Goal: Task Accomplishment & Management: Manage account settings

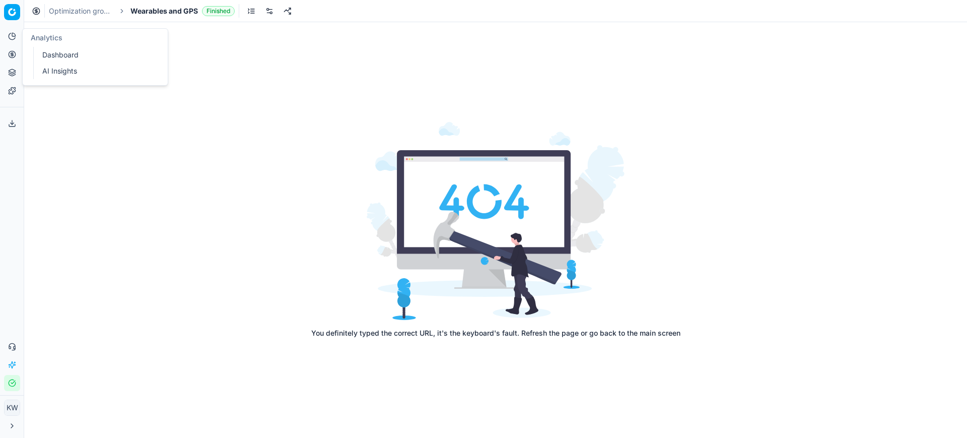
click at [11, 35] on icon at bounding box center [12, 36] width 8 height 8
click at [181, 15] on span "Wearables and GPS" at bounding box center [163, 11] width 67 height 10
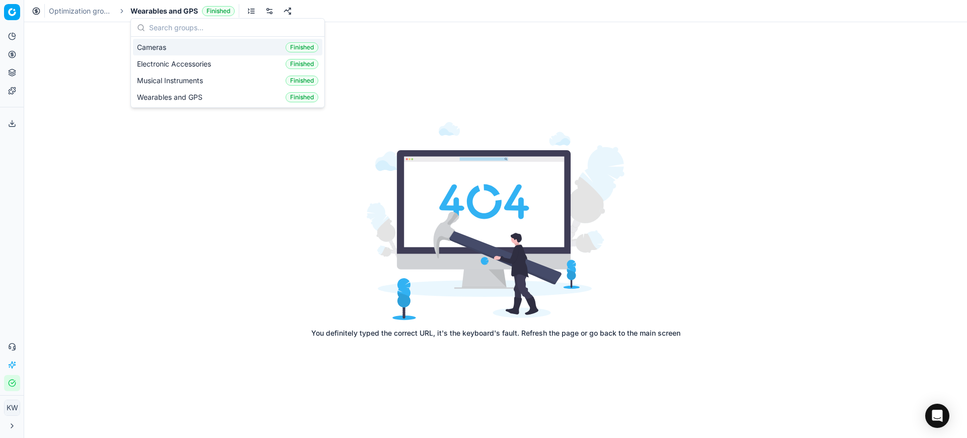
drag, startPoint x: 303, startPoint y: 15, endPoint x: 290, endPoint y: 13, distance: 13.8
click at [303, 15] on div "Optimization groups Wearables and GPS Finished" at bounding box center [495, 11] width 943 height 22
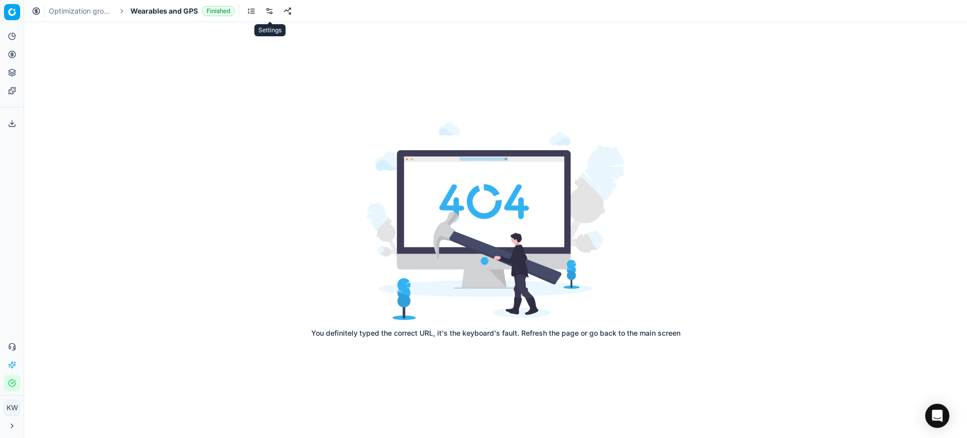
click at [274, 6] on link at bounding box center [269, 11] width 16 height 16
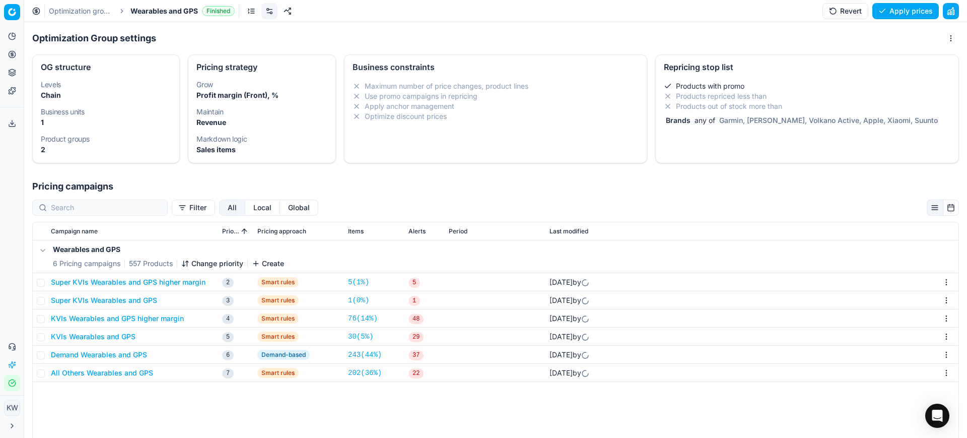
click at [759, 99] on li "Products repriced less than" at bounding box center [807, 96] width 287 height 10
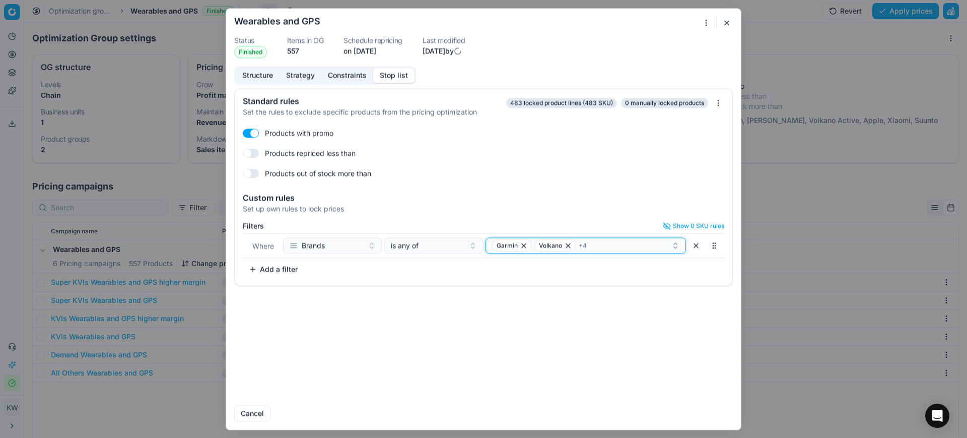
click at [622, 246] on div "Garmin Volkano + 4" at bounding box center [581, 245] width 179 height 12
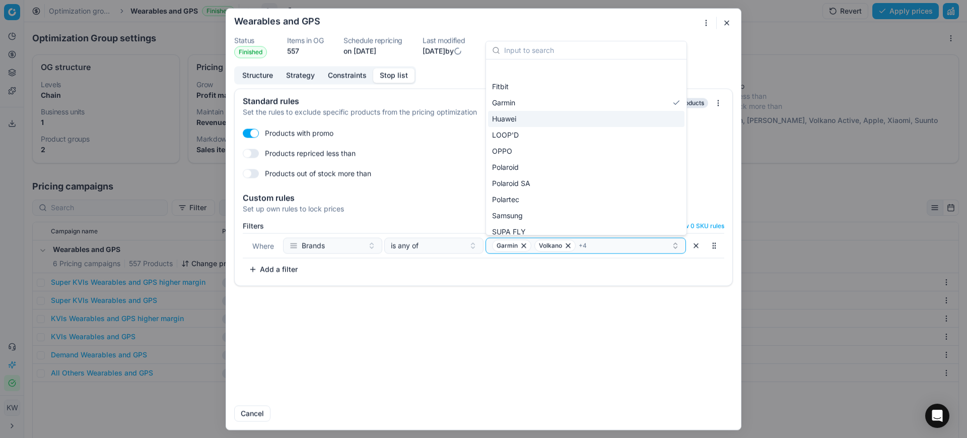
scroll to position [126, 0]
click at [608, 250] on div "Garmin Volkano + 4" at bounding box center [581, 245] width 179 height 12
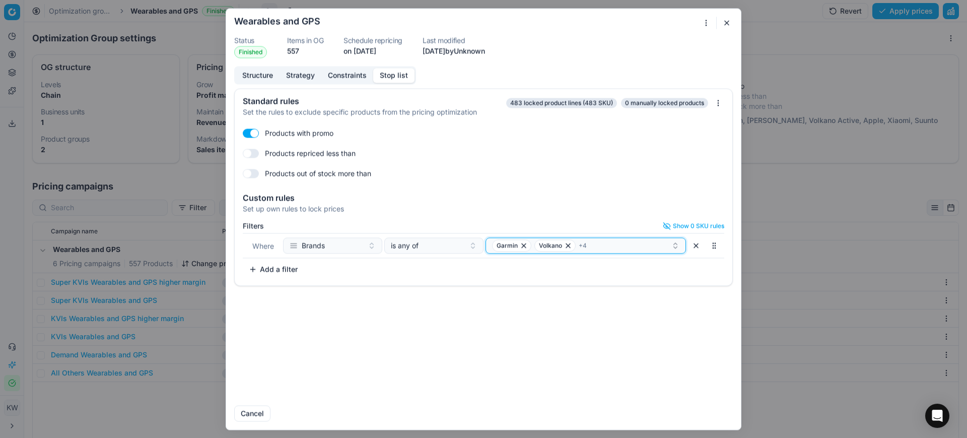
click at [622, 248] on div "Garmin Volkano + 4" at bounding box center [581, 245] width 179 height 12
type input "DJI"
click at [627, 290] on div "DJI" at bounding box center [586, 284] width 196 height 16
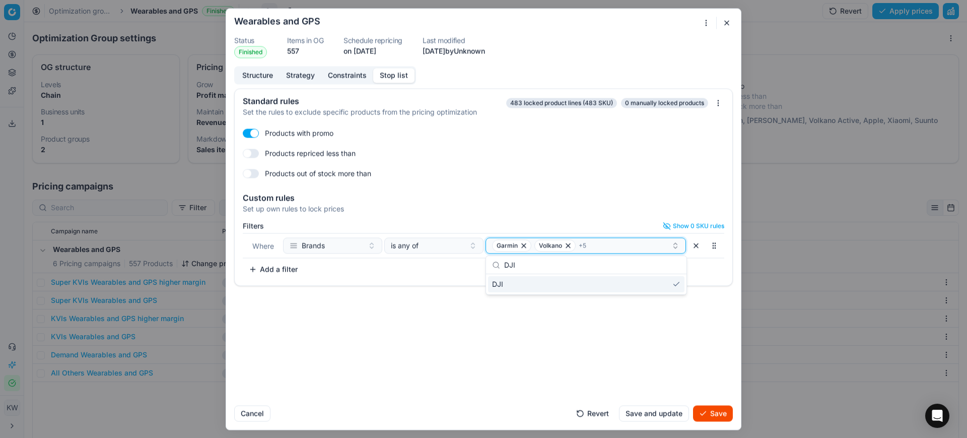
drag, startPoint x: 622, startPoint y: 251, endPoint x: 621, endPoint y: 246, distance: 5.6
click at [622, 248] on button "Garmin Volkano + 5" at bounding box center [586, 245] width 200 height 16
click at [621, 246] on div "Garmin Volkano + 5" at bounding box center [581, 245] width 179 height 12
type input "CANON"
click at [555, 280] on div "CANON" at bounding box center [586, 284] width 196 height 16
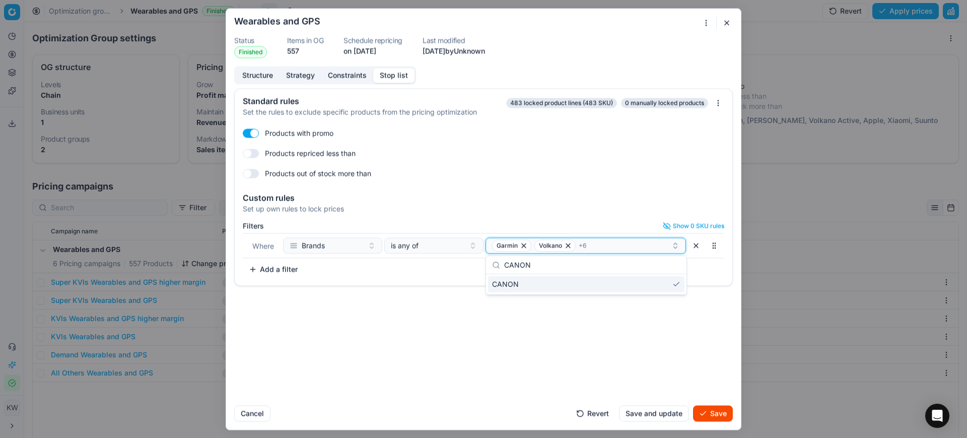
click at [610, 239] on div "Garmin Volkano + 6" at bounding box center [581, 245] width 179 height 12
click at [600, 248] on div "Garmin Volkano + 6" at bounding box center [581, 245] width 179 height 12
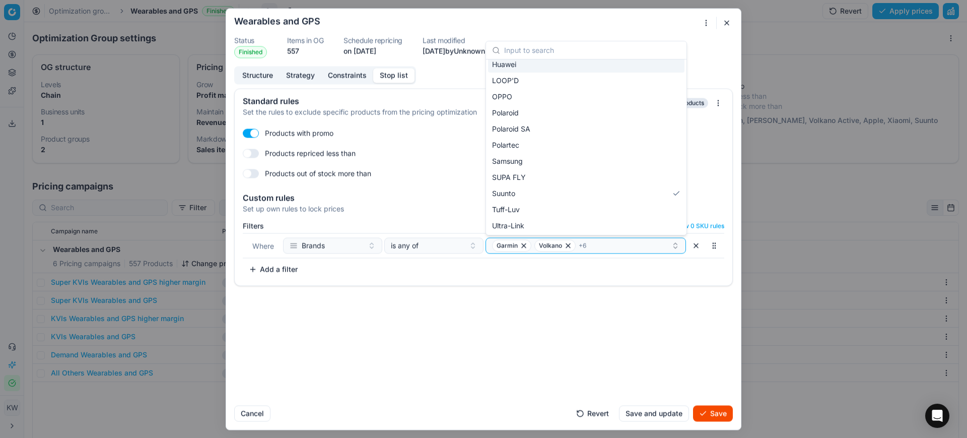
scroll to position [232, 0]
click at [566, 47] on input "text" at bounding box center [592, 50] width 176 height 20
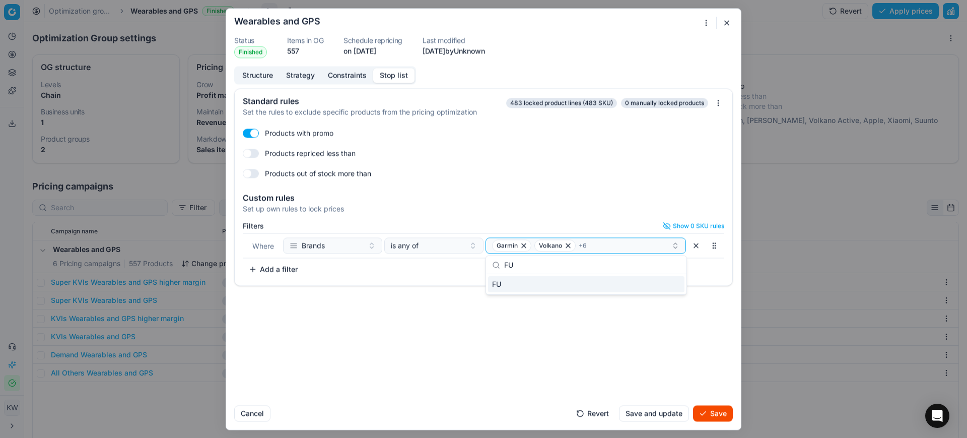
type input "F"
drag, startPoint x: 537, startPoint y: 270, endPoint x: 335, endPoint y: 268, distance: 201.5
click at [330, 270] on body "Pricing platform Analytics Pricing Product portfolio Templates Export service 0…" at bounding box center [483, 219] width 967 height 438
type input "I"
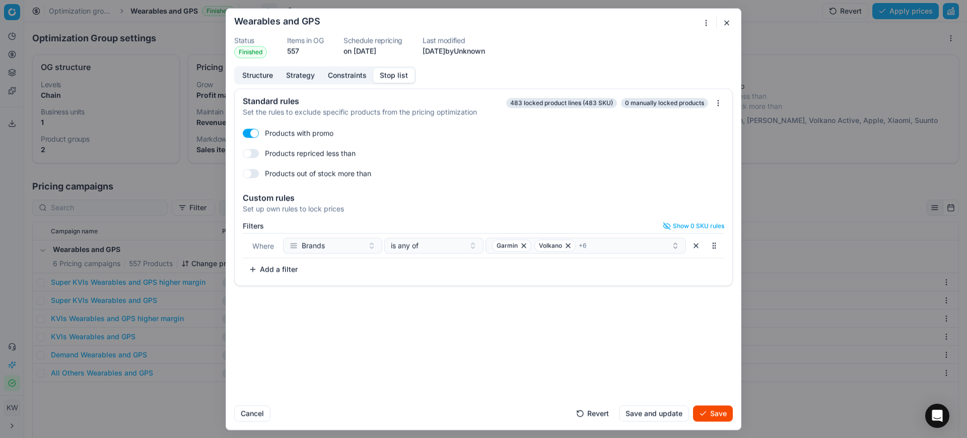
click at [492, 344] on div "Standard rules Set the rules to exclude specific products from the pricing opti…" at bounding box center [483, 242] width 515 height 309
click at [641, 251] on div "Garmin Volkano + 6" at bounding box center [581, 245] width 179 height 12
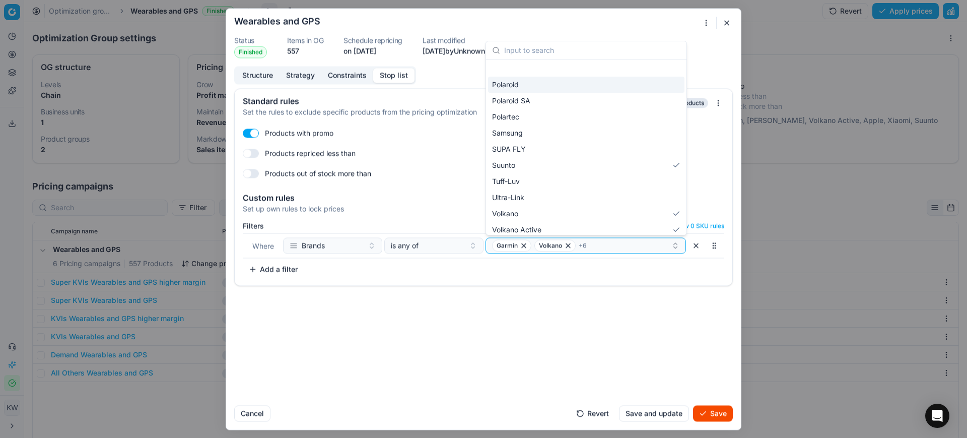
scroll to position [232, 0]
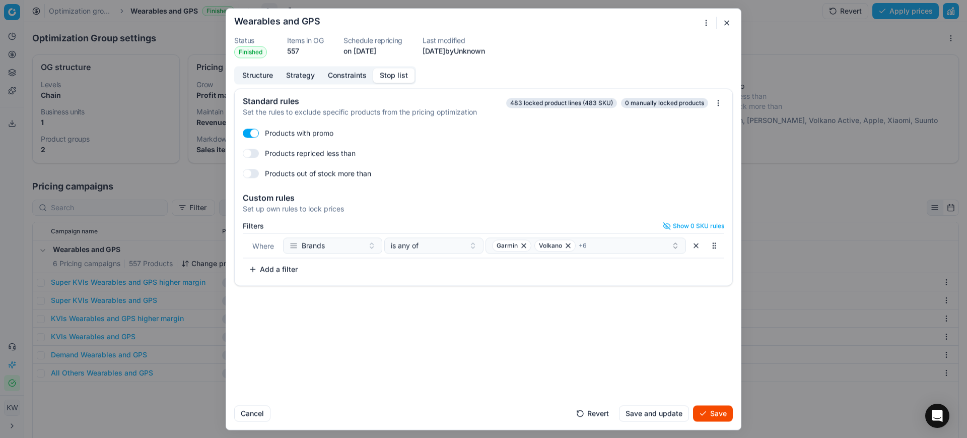
click at [647, 414] on button "Save and update" at bounding box center [654, 413] width 70 height 16
click at [649, 410] on button "Save and update" at bounding box center [654, 413] width 70 height 16
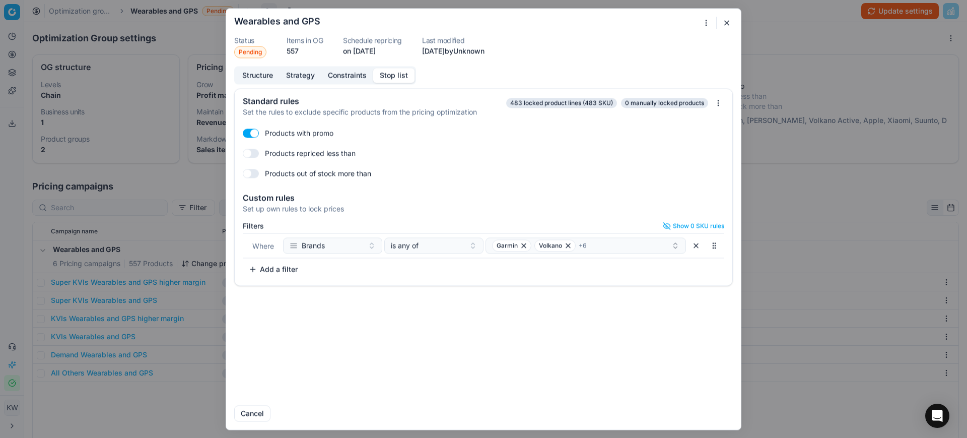
click at [728, 18] on button "button" at bounding box center [727, 23] width 12 height 12
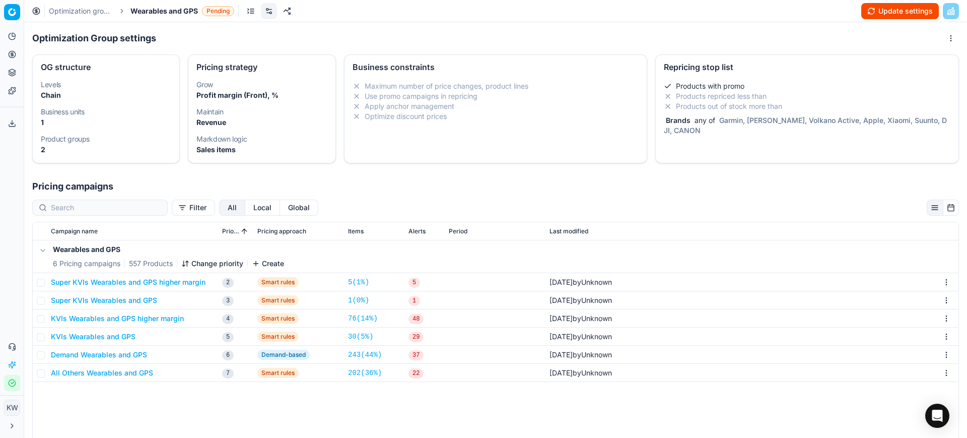
click at [190, 14] on span "Wearables and GPS" at bounding box center [163, 11] width 67 height 10
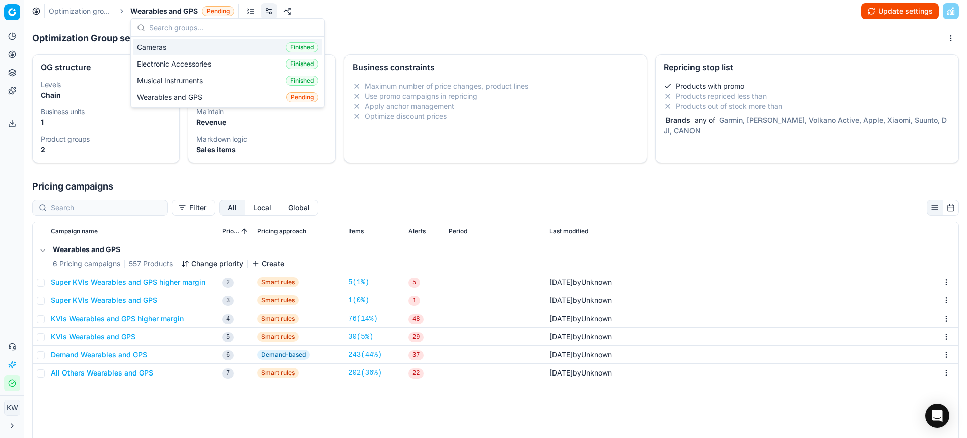
click at [200, 48] on div "Cameras Finished" at bounding box center [227, 47] width 189 height 17
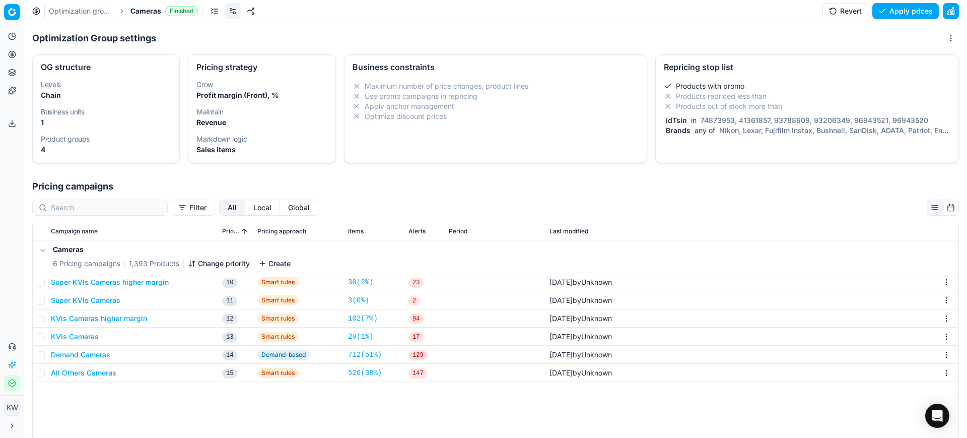
click at [844, 9] on button "Revert" at bounding box center [846, 11] width 46 height 16
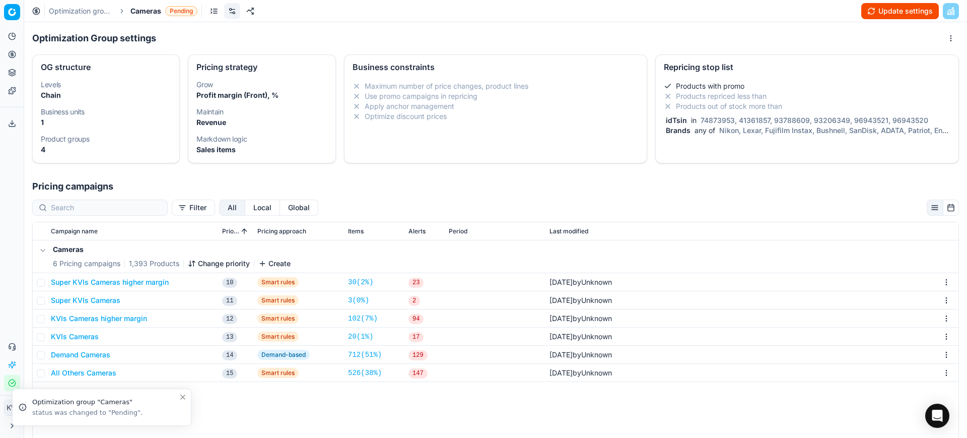
click at [801, 137] on div "Products with promo Products repriced less than Products out of stock more than…" at bounding box center [807, 110] width 303 height 66
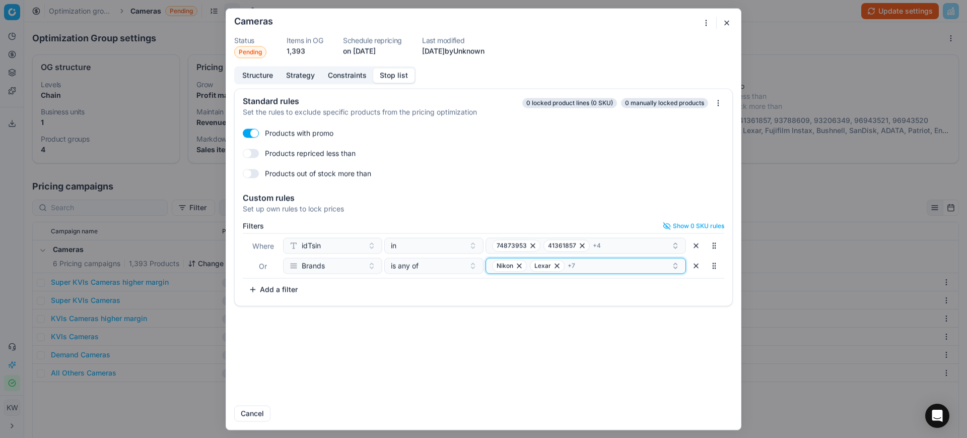
click at [602, 266] on div "[PERSON_NAME] + 7" at bounding box center [581, 265] width 179 height 12
click at [622, 337] on div "Standard rules Set the rules to exclude specific products from the pricing opti…" at bounding box center [483, 242] width 515 height 309
click at [622, 271] on div "[PERSON_NAME] + 7" at bounding box center [581, 265] width 179 height 12
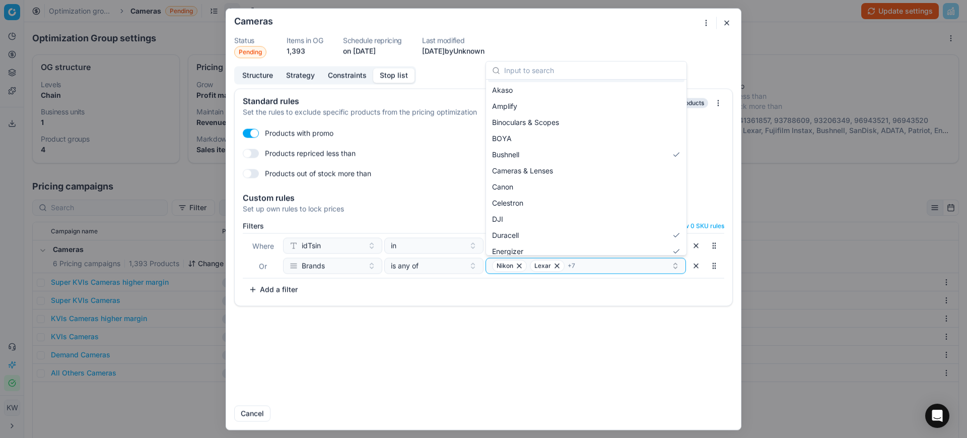
scroll to position [36, 0]
click at [523, 184] on div "Canon" at bounding box center [586, 182] width 196 height 16
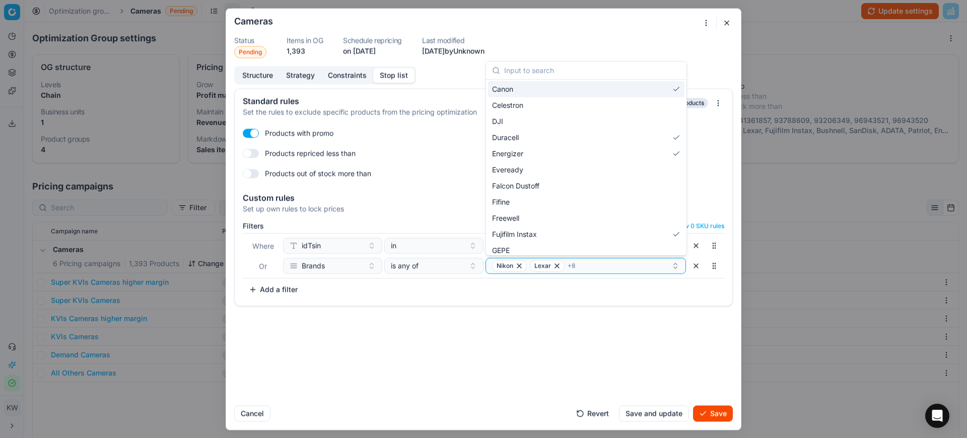
scroll to position [139, 0]
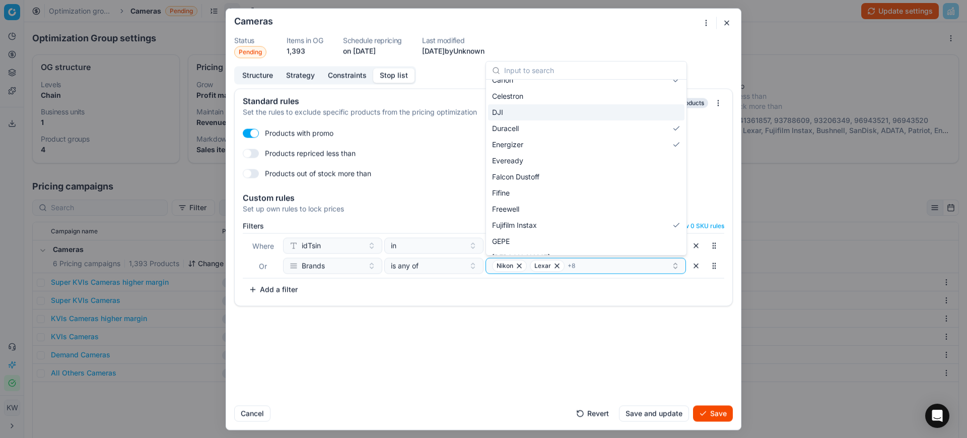
drag, startPoint x: 530, startPoint y: 114, endPoint x: 630, endPoint y: 113, distance: 99.2
click at [529, 113] on div "DJI" at bounding box center [586, 112] width 196 height 16
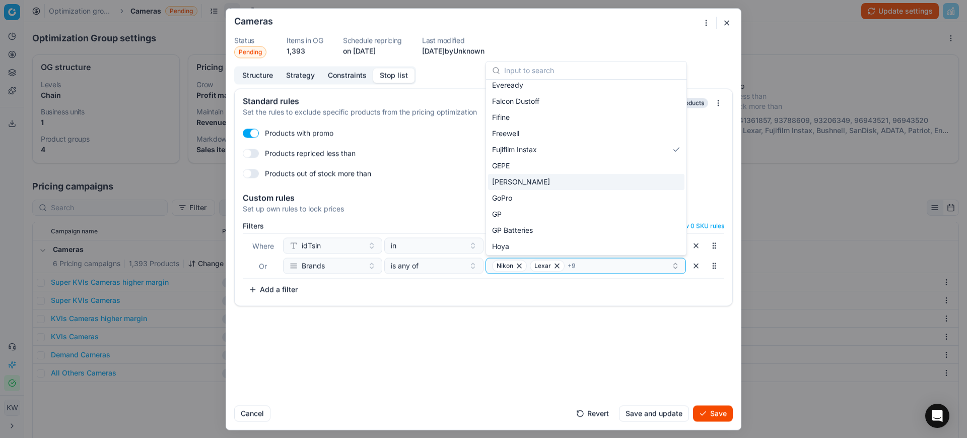
scroll to position [210, 0]
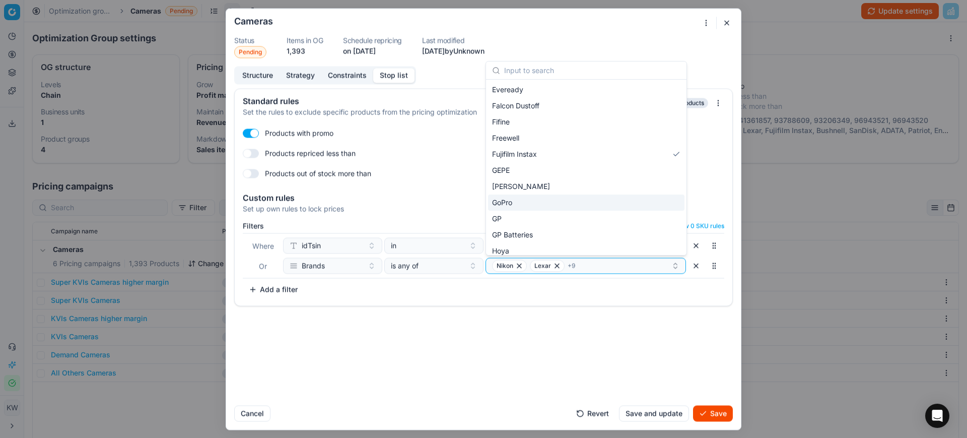
click at [552, 202] on div "GoPro" at bounding box center [586, 202] width 196 height 16
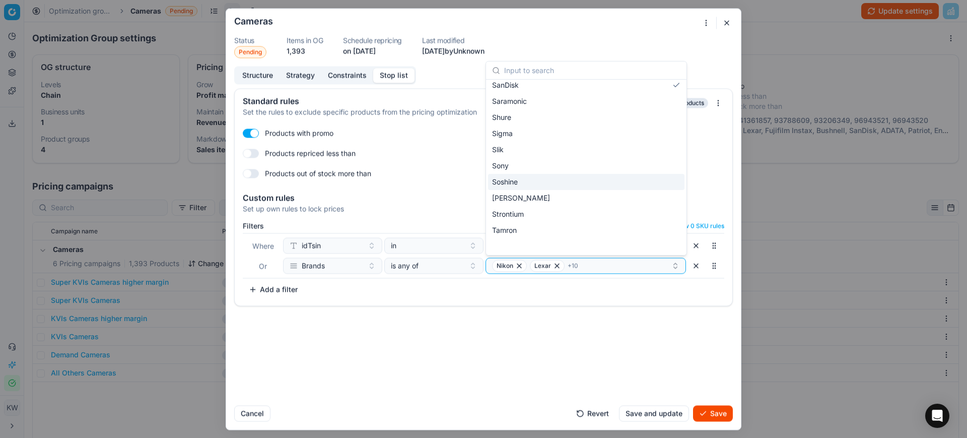
scroll to position [966, 0]
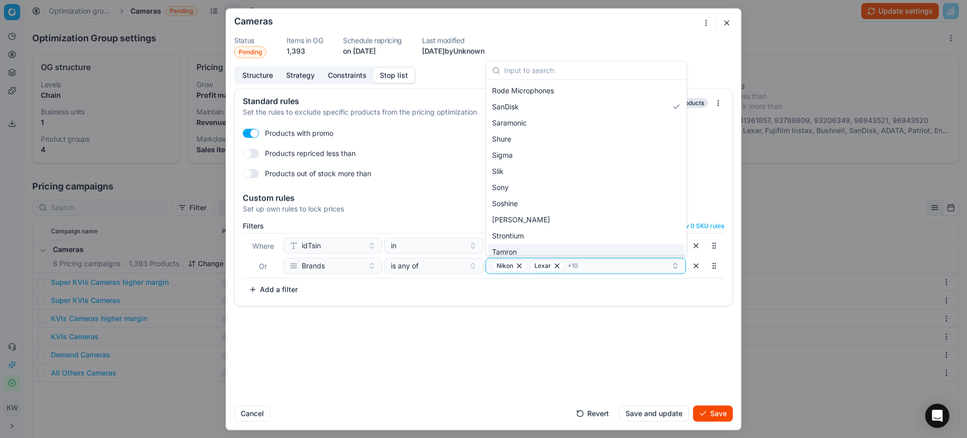
click at [685, 384] on div "Standard rules Set the rules to exclude specific products from the pricing opti…" at bounding box center [483, 242] width 515 height 309
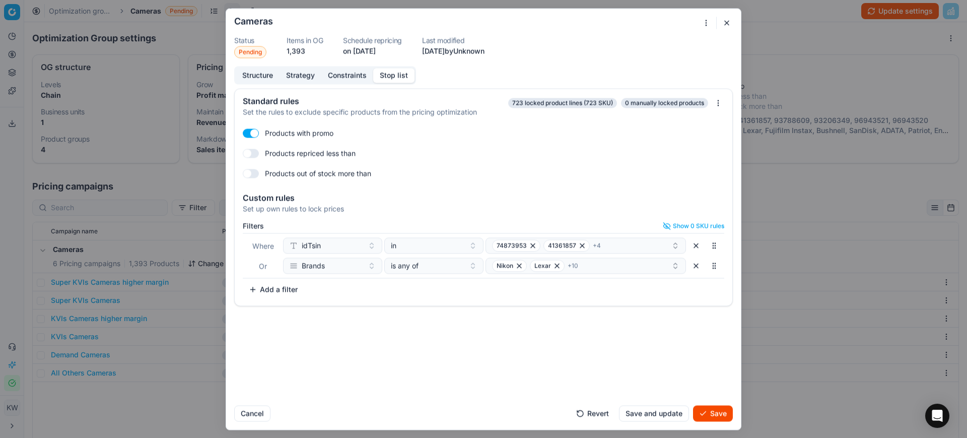
click at [677, 412] on button "Save and update" at bounding box center [654, 413] width 70 height 16
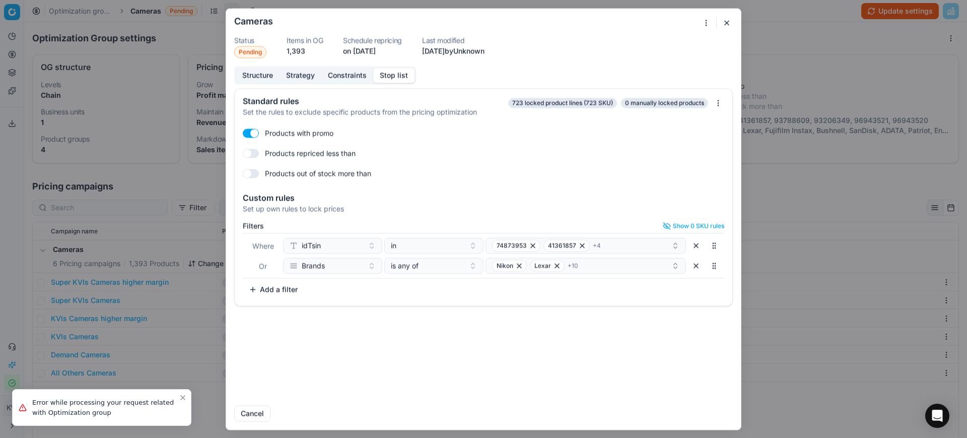
click at [725, 22] on button "button" at bounding box center [727, 23] width 12 height 12
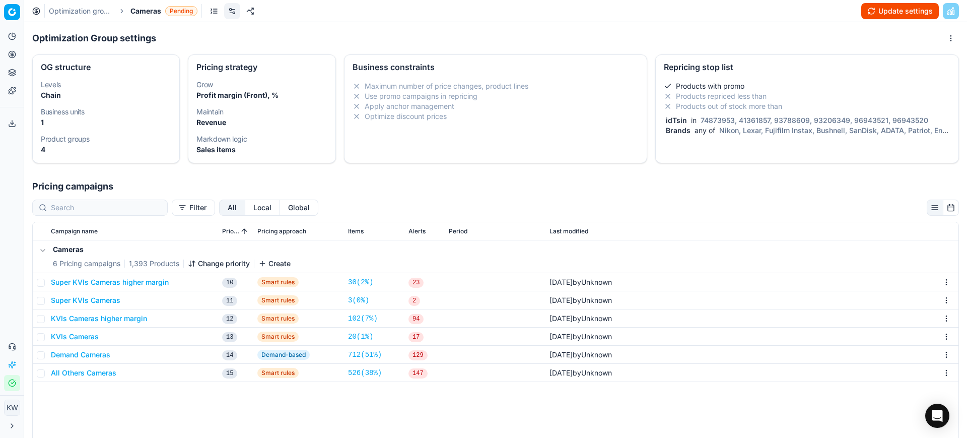
click at [891, 15] on button "Update settings" at bounding box center [900, 11] width 78 height 16
